Goal: Task Accomplishment & Management: Manage account settings

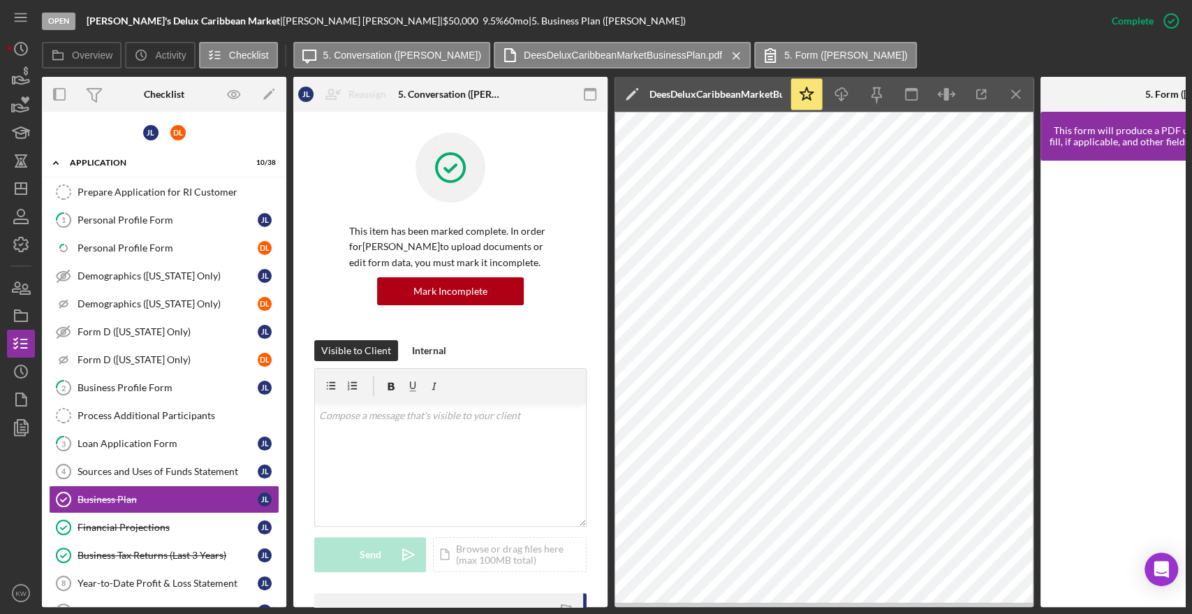
scroll to position [334, 0]
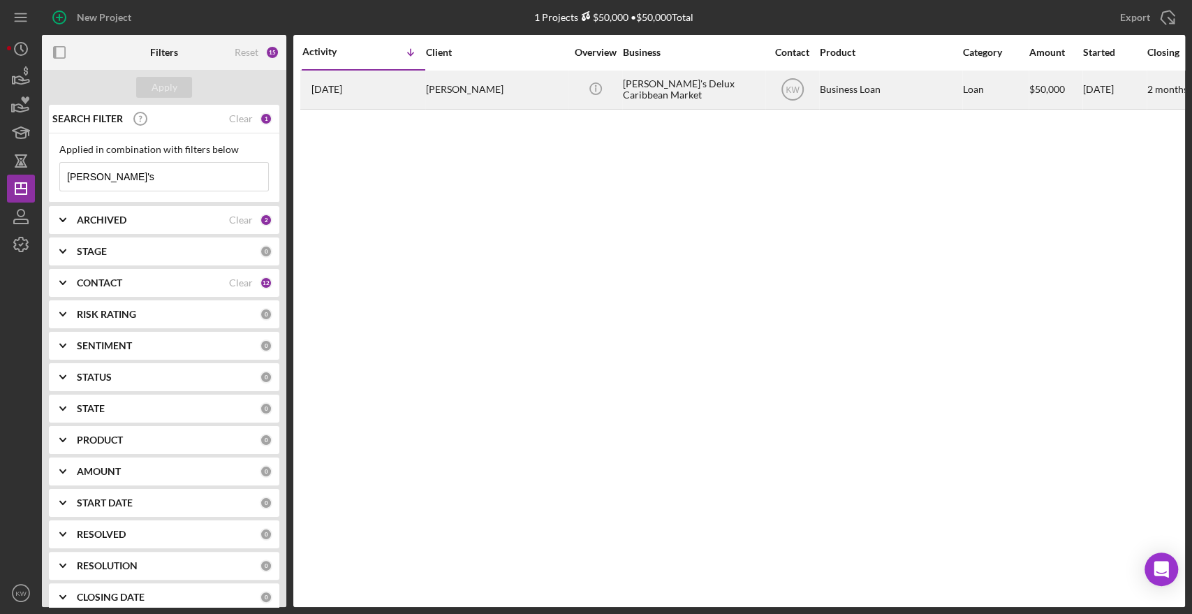
click at [695, 84] on div "[PERSON_NAME]'s Delux Caribbean Market" at bounding box center [693, 89] width 140 height 37
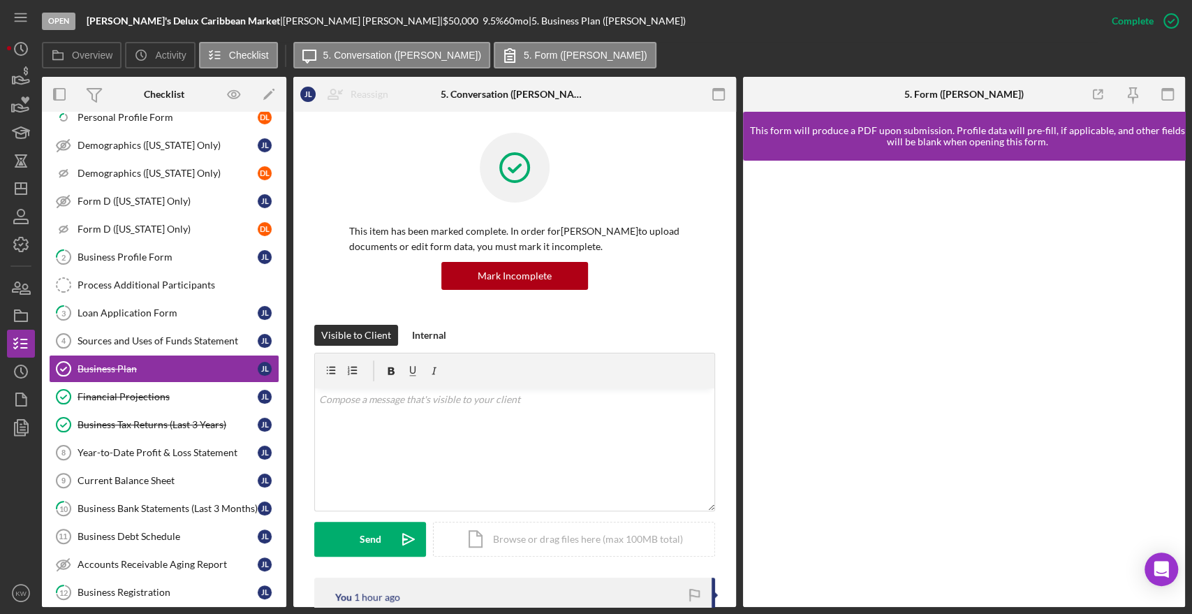
scroll to position [137, 0]
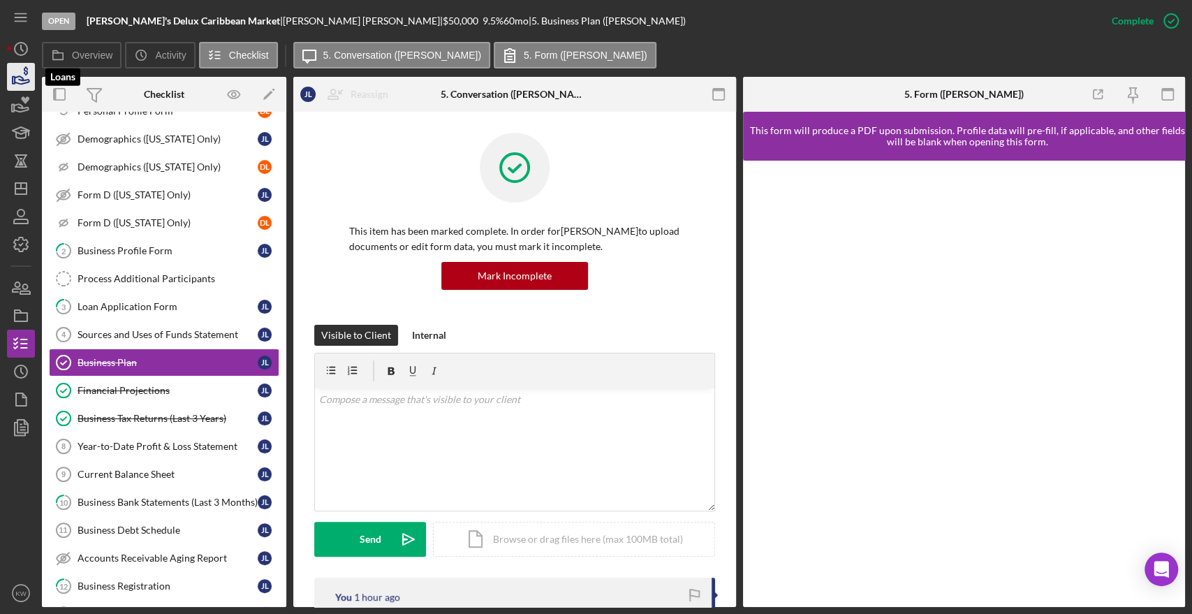
click at [15, 77] on polygon "button" at bounding box center [14, 80] width 2 height 7
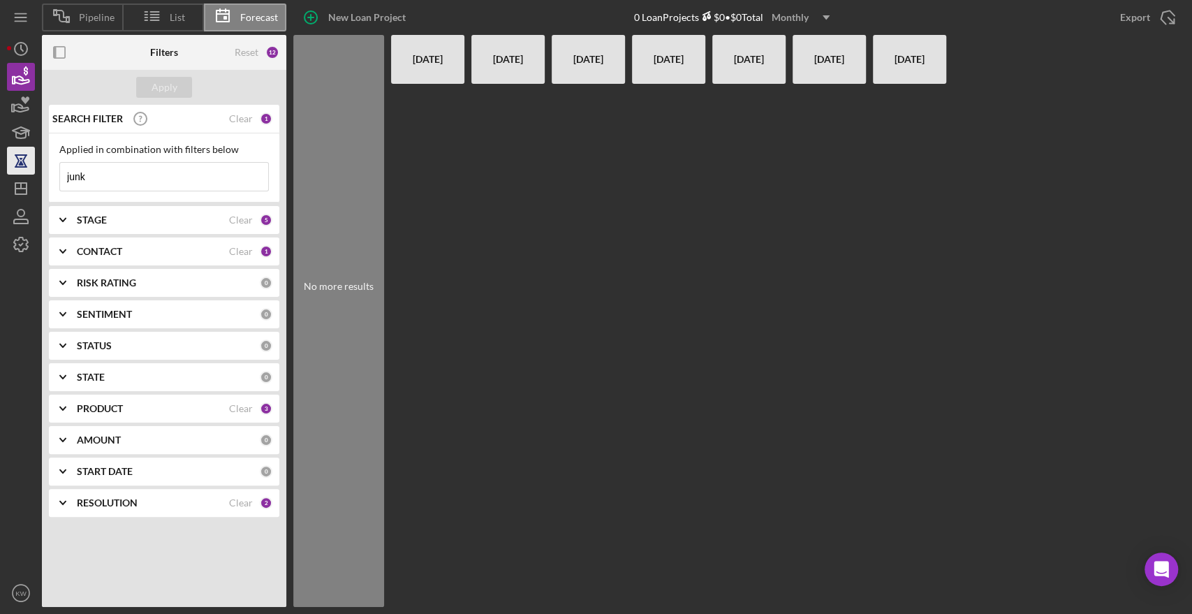
drag, startPoint x: 140, startPoint y: 185, endPoint x: 12, endPoint y: 169, distance: 129.5
click at [14, 172] on div "Pipeline List Forecast New Loan Project 0 Loan Projects $0 • $0 Total Monthly I…" at bounding box center [596, 303] width 1178 height 607
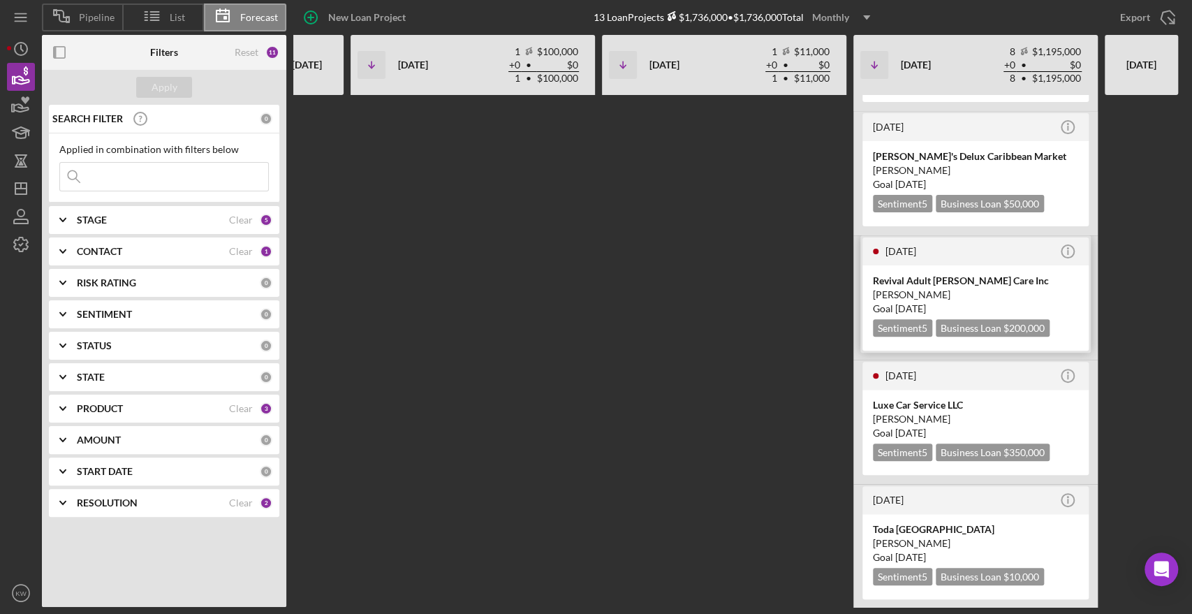
scroll to position [490, 0]
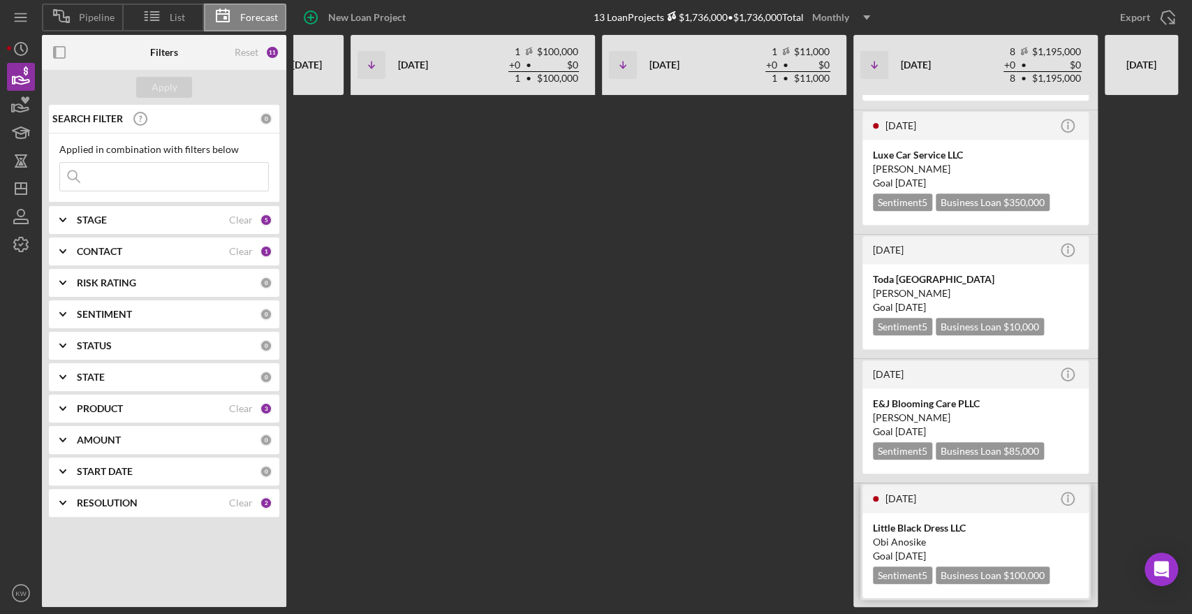
click at [964, 552] on div "Little Black Dress LLC Obi Anosike Goal [DATE] Sentiment 5 Business Loan $100,0…" at bounding box center [975, 555] width 226 height 85
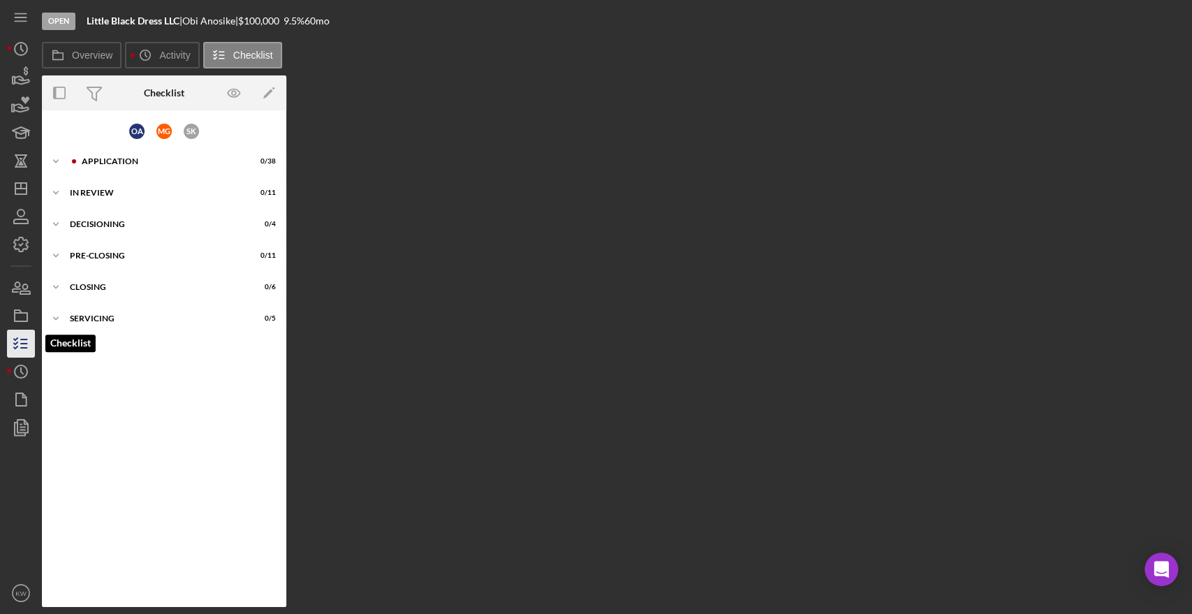
click at [21, 335] on icon "button" at bounding box center [20, 343] width 35 height 35
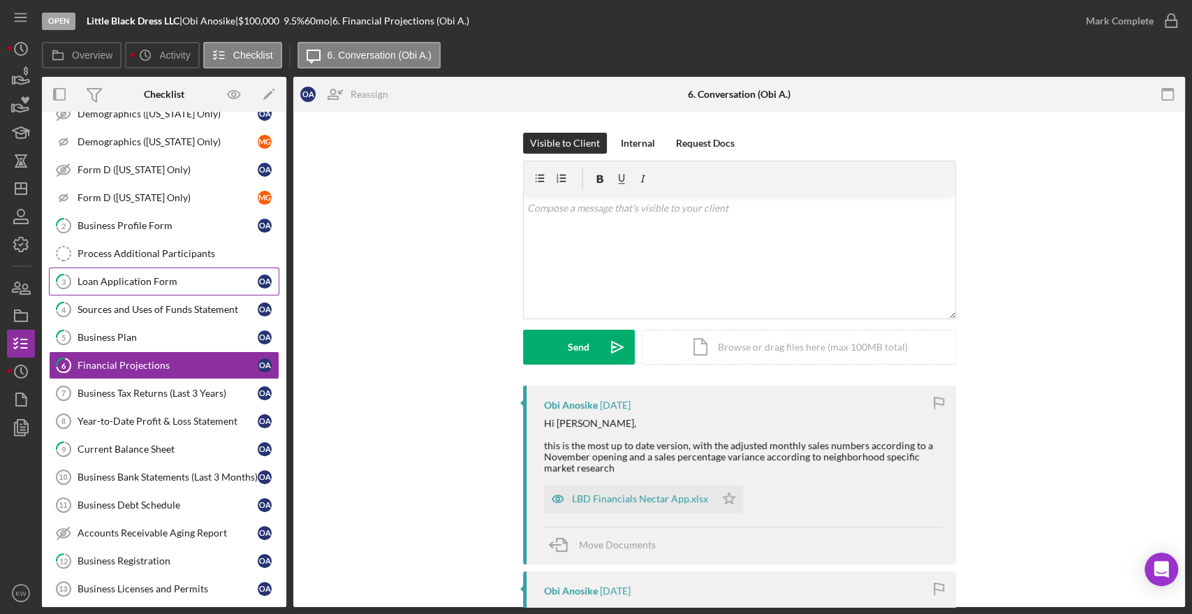
scroll to position [164, 0]
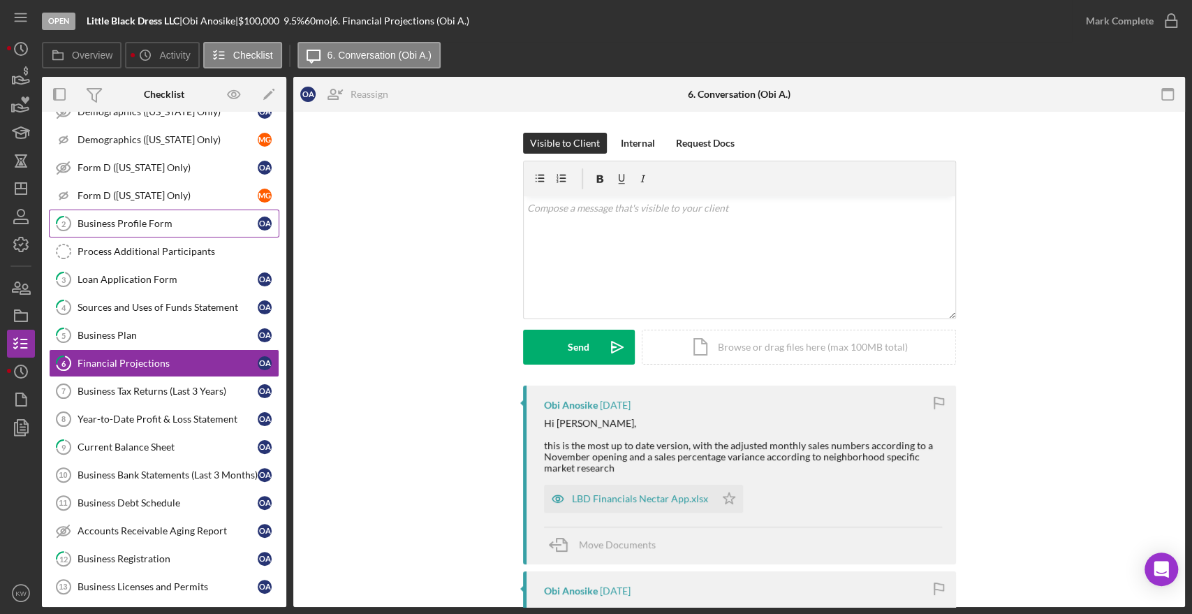
click at [135, 225] on div "Business Profile Form" at bounding box center [168, 223] width 180 height 11
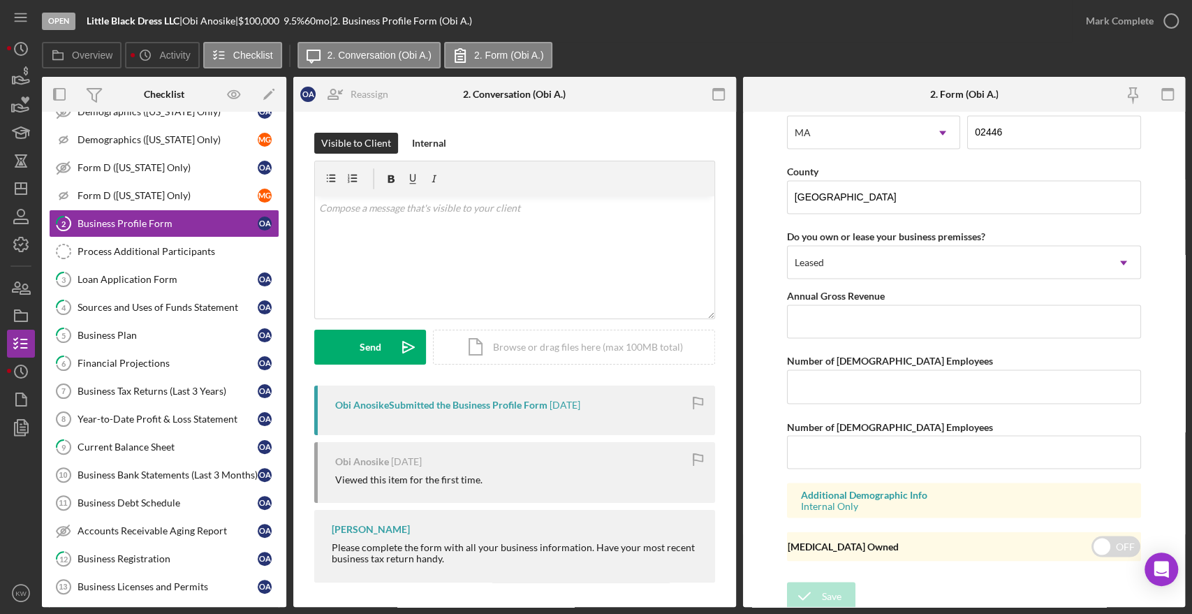
scroll to position [1530, 0]
click at [119, 334] on div "Business Plan" at bounding box center [168, 335] width 180 height 11
